Goal: Task Accomplishment & Management: Complete application form

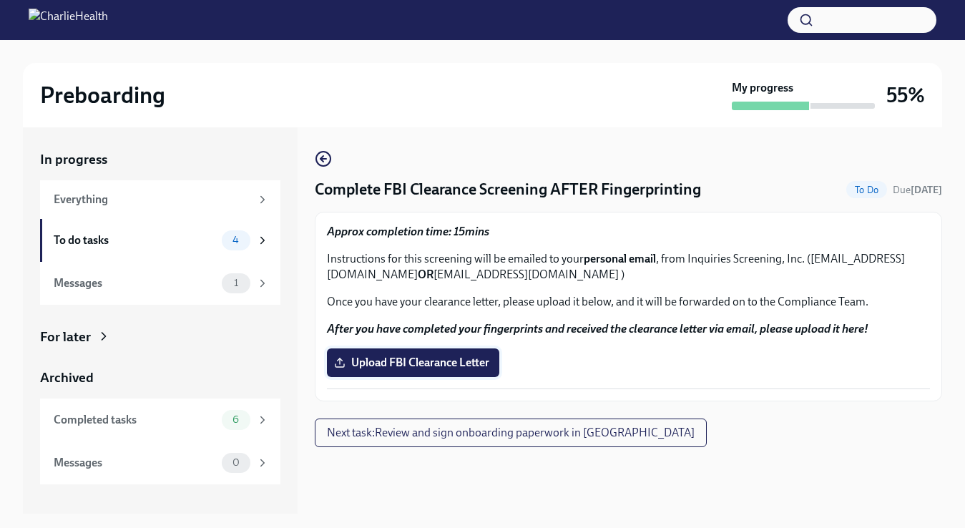
click at [456, 369] on span "Upload FBI Clearance Letter" at bounding box center [413, 363] width 152 height 14
click at [0, 0] on input "Upload FBI Clearance Letter" at bounding box center [0, 0] width 0 height 0
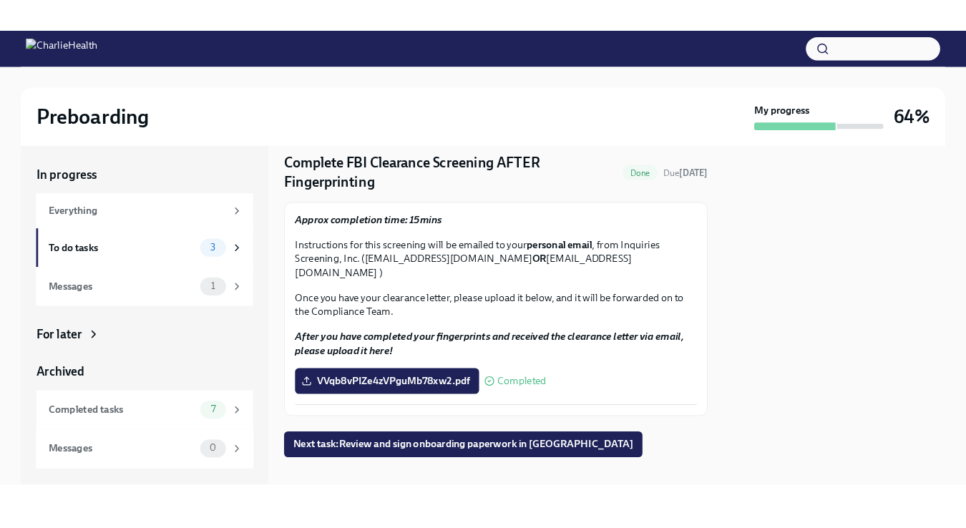
scroll to position [43, 0]
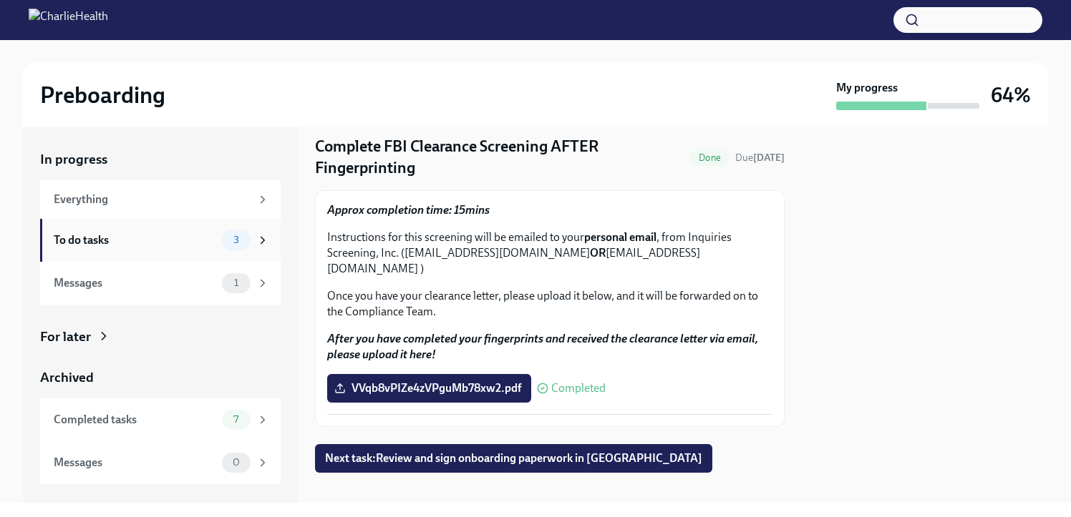
click at [85, 240] on div "To do tasks" at bounding box center [135, 241] width 162 height 16
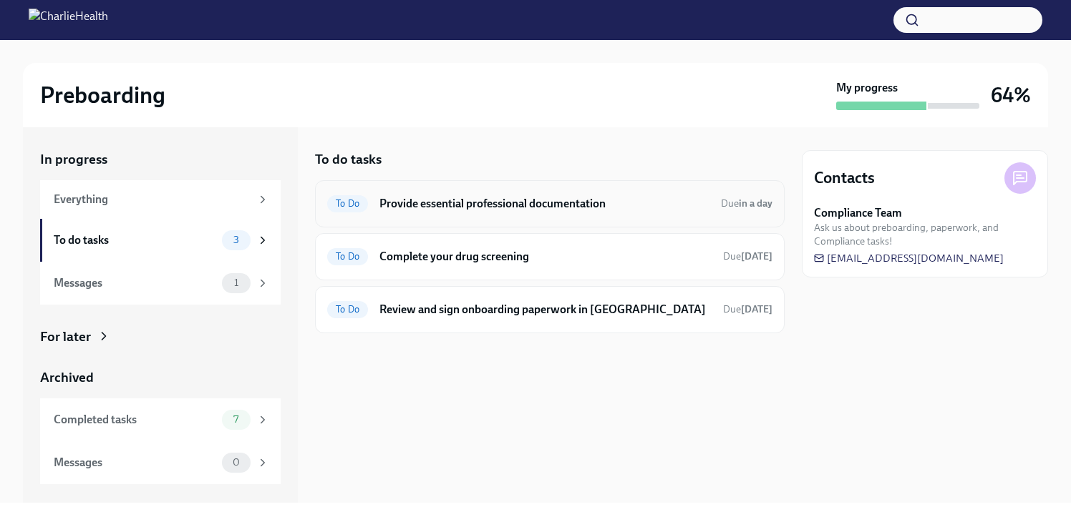
click at [444, 200] on h6 "Provide essential professional documentation" at bounding box center [544, 204] width 330 height 16
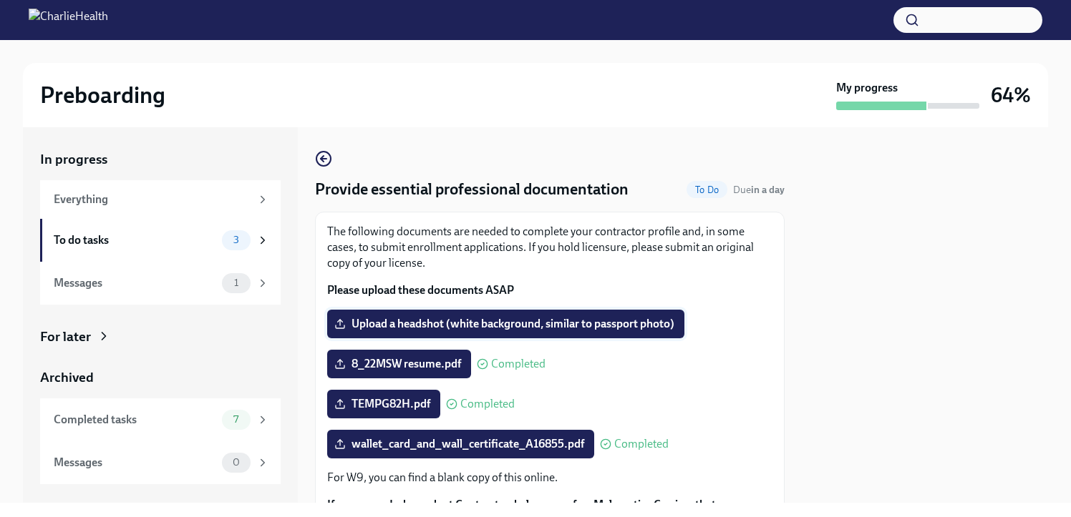
click at [476, 327] on span "Upload a headshot (white background, similar to passport photo)" at bounding box center [505, 324] width 337 height 14
click at [0, 0] on input "Upload a headshot (white background, similar to passport photo)" at bounding box center [0, 0] width 0 height 0
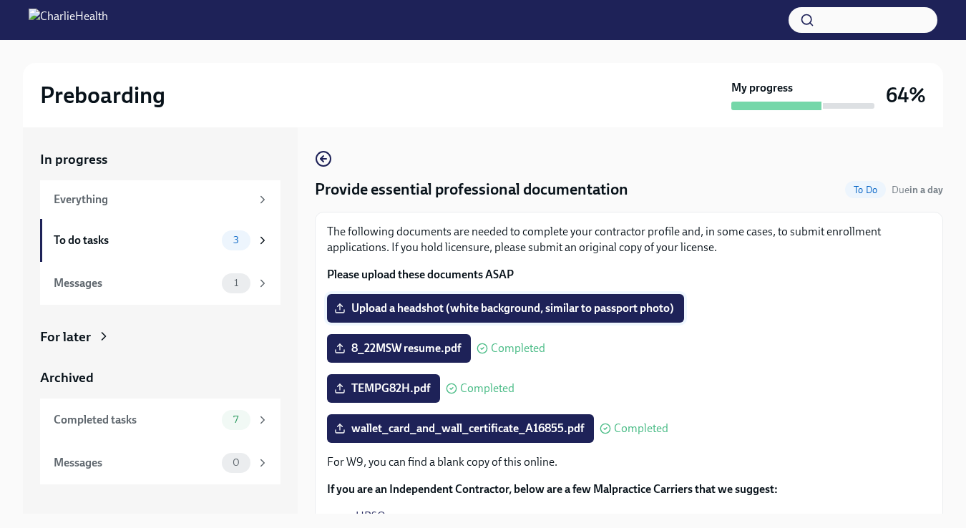
click at [402, 308] on span "Upload a headshot (white background, similar to passport photo)" at bounding box center [505, 308] width 337 height 14
click at [0, 0] on input "Upload a headshot (white background, similar to passport photo)" at bounding box center [0, 0] width 0 height 0
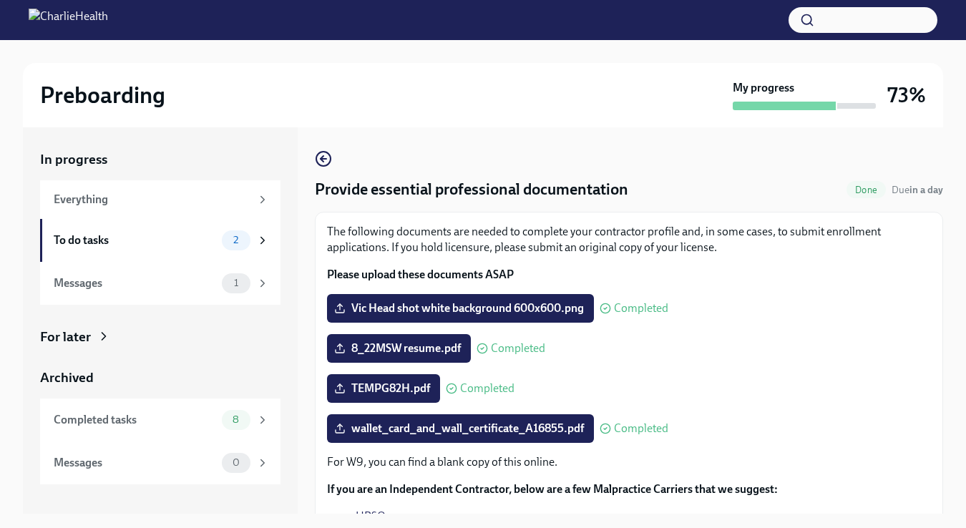
scroll to position [127, 0]
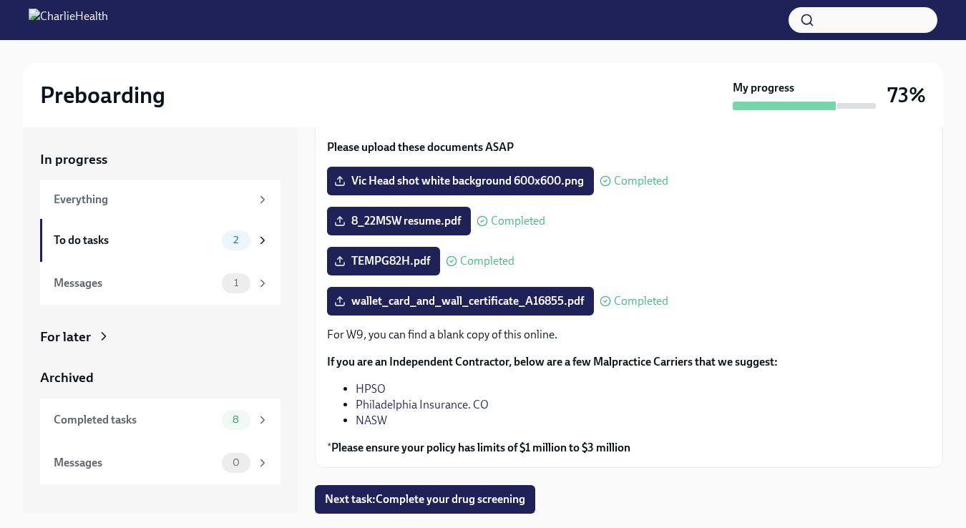
click at [98, 162] on div "In progress" at bounding box center [160, 159] width 240 height 19
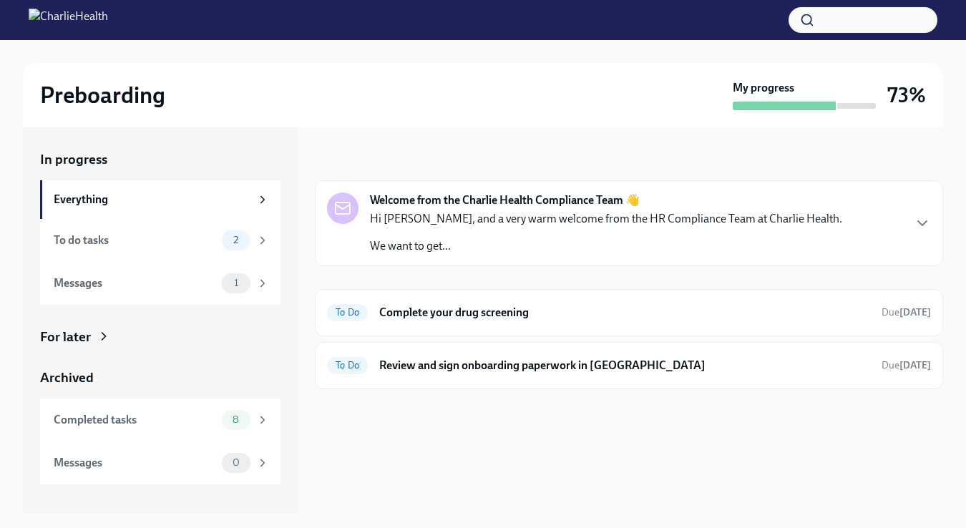
click at [507, 203] on strong "Welcome from the Charlie Health Compliance Team 👋" at bounding box center [505, 201] width 270 height 16
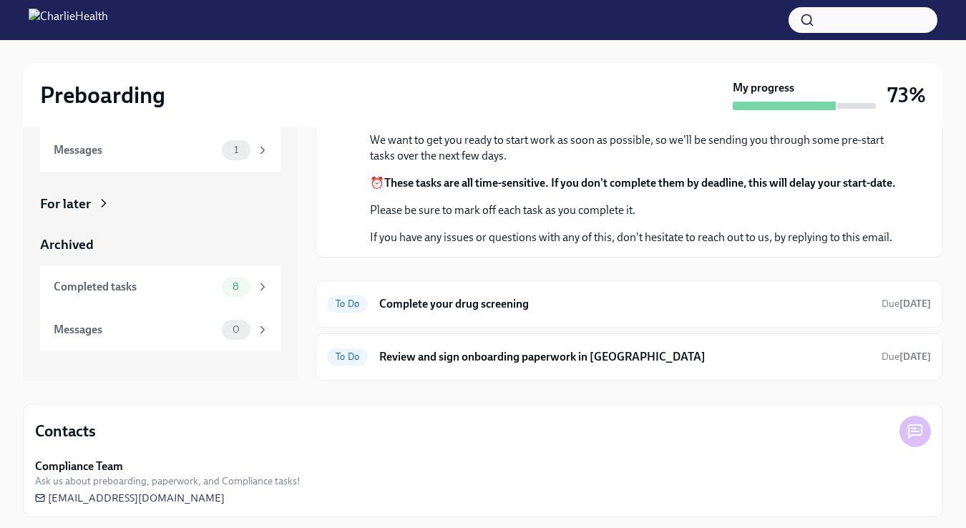
scroll to position [140, 0]
